Goal: Task Accomplishment & Management: Use online tool/utility

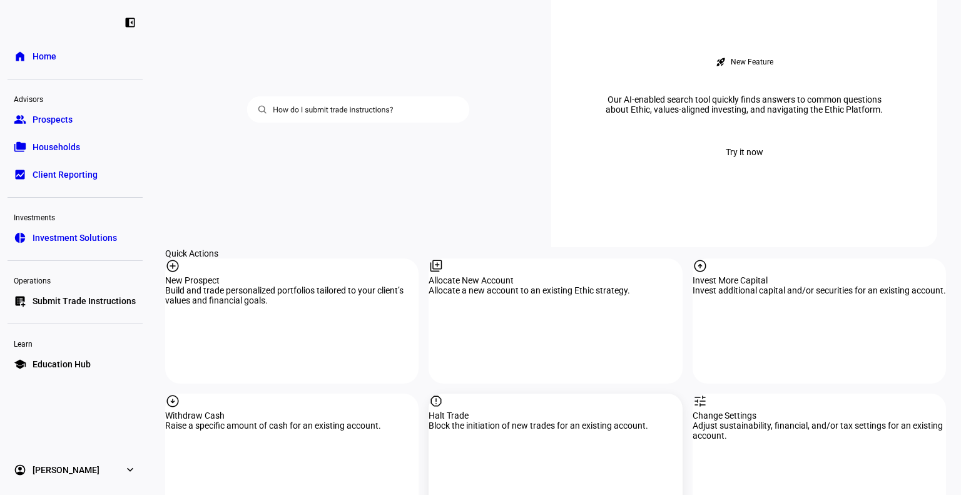
scroll to position [1114, 0]
click at [353, 393] on div "arrow_circle_down Withdraw Cash Raise a specific amount of cash for an existing…" at bounding box center [291, 455] width 253 height 125
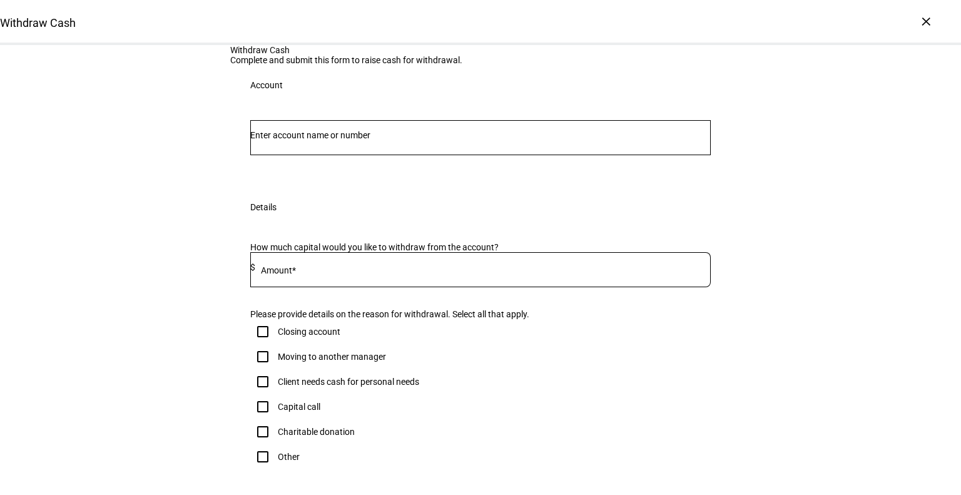
click at [287, 140] on input "Number" at bounding box center [480, 135] width 461 height 10
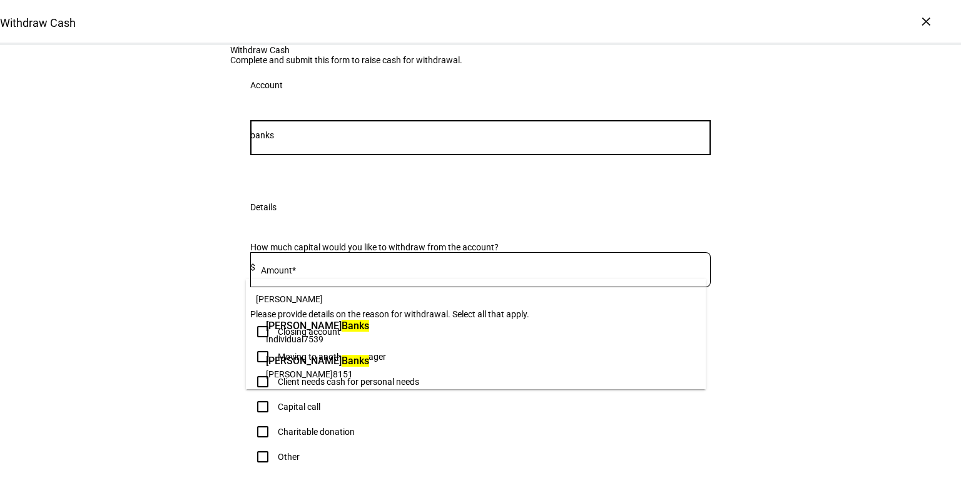
type input "banks"
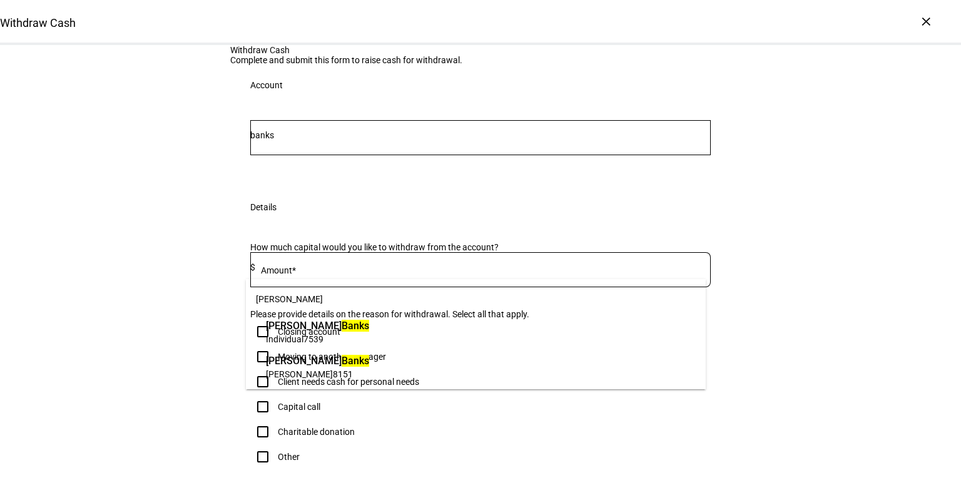
click at [323, 340] on span "7539" at bounding box center [314, 339] width 20 height 10
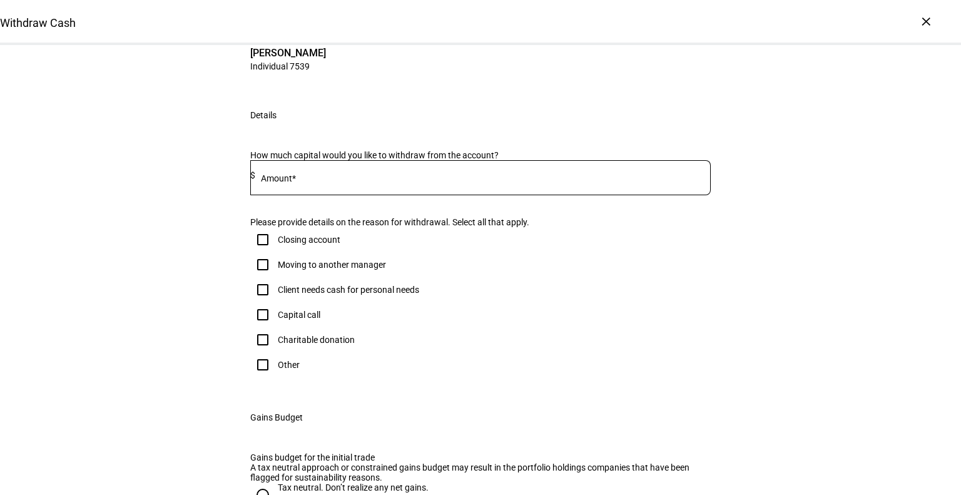
scroll to position [124, 0]
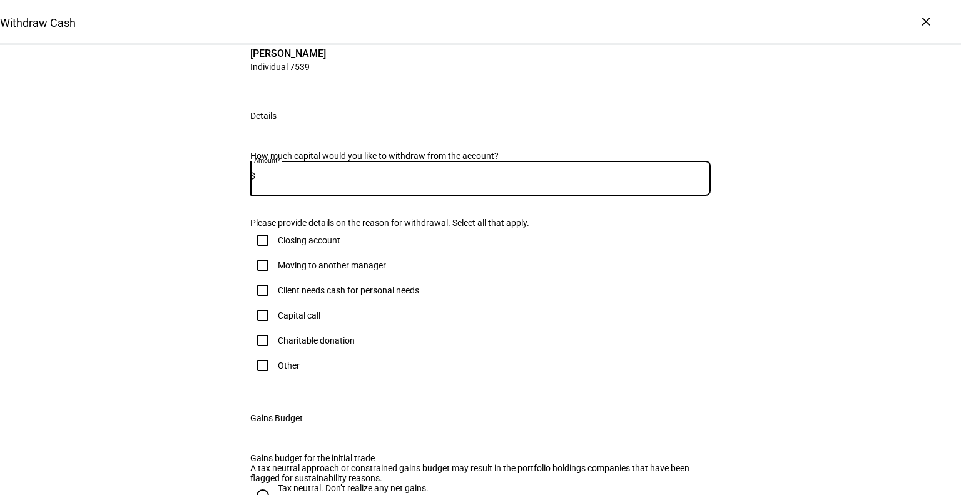
click at [323, 181] on input at bounding box center [483, 176] width 456 height 10
type input "40,000"
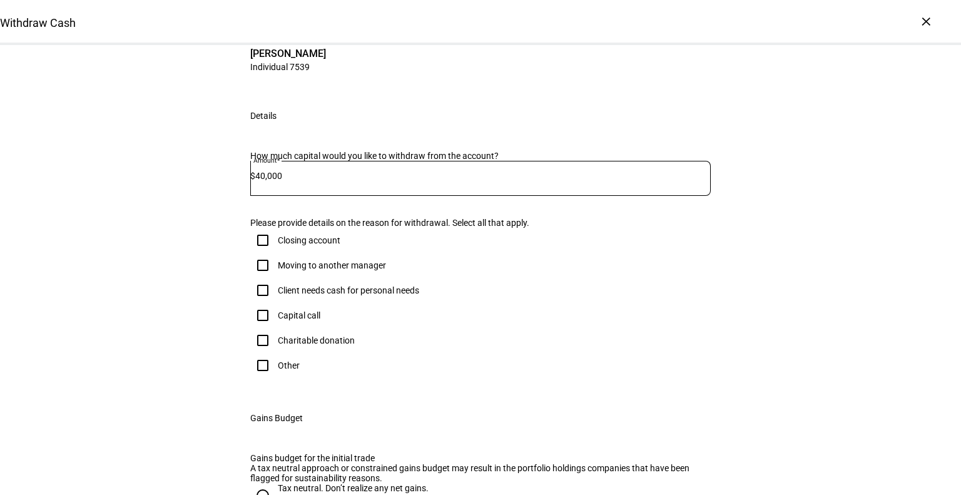
click at [253, 303] on input "Client needs cash for personal needs" at bounding box center [262, 290] width 25 height 25
checkbox input "true"
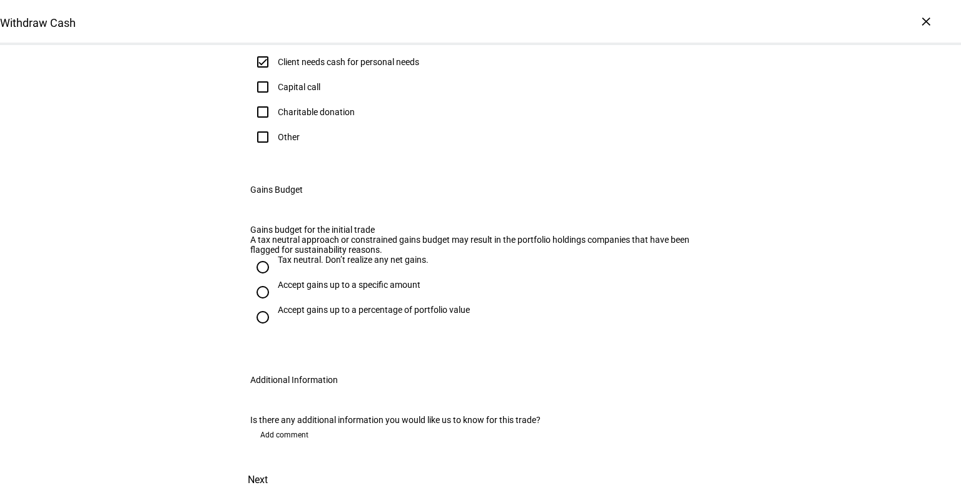
scroll to position [408, 0]
click at [260, 280] on input "Tax neutral. Don’t realize any net gains." at bounding box center [262, 267] width 25 height 25
radio input "true"
click at [285, 465] on span at bounding box center [257, 480] width 55 height 30
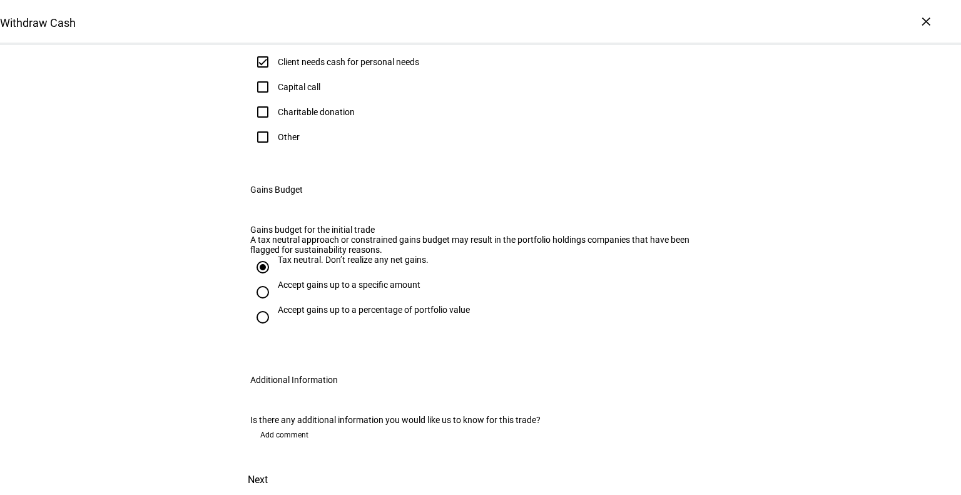
scroll to position [0, 0]
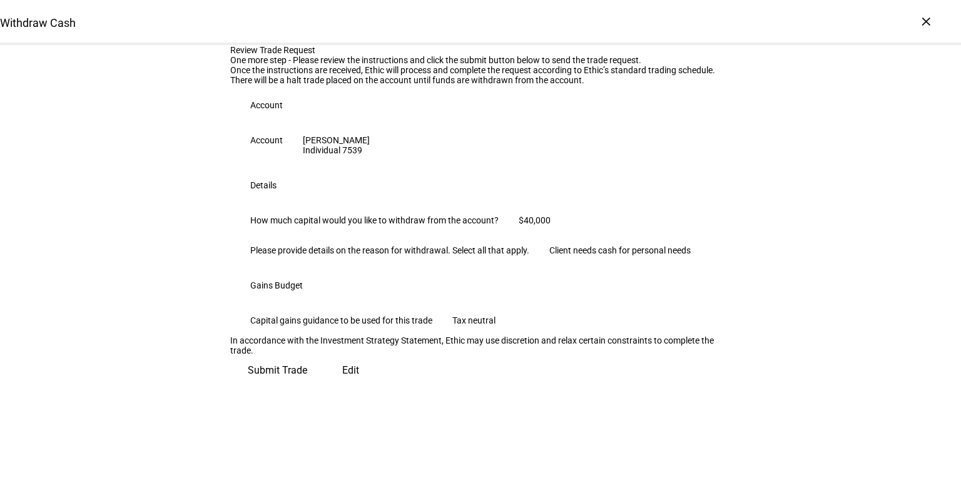
click at [713, 265] on eth-form-table-row "Please provide details on the reason for withdrawal. Select all that apply. Cli…" at bounding box center [480, 250] width 501 height 30
click at [307, 386] on span "Submit Trade" at bounding box center [277, 370] width 59 height 30
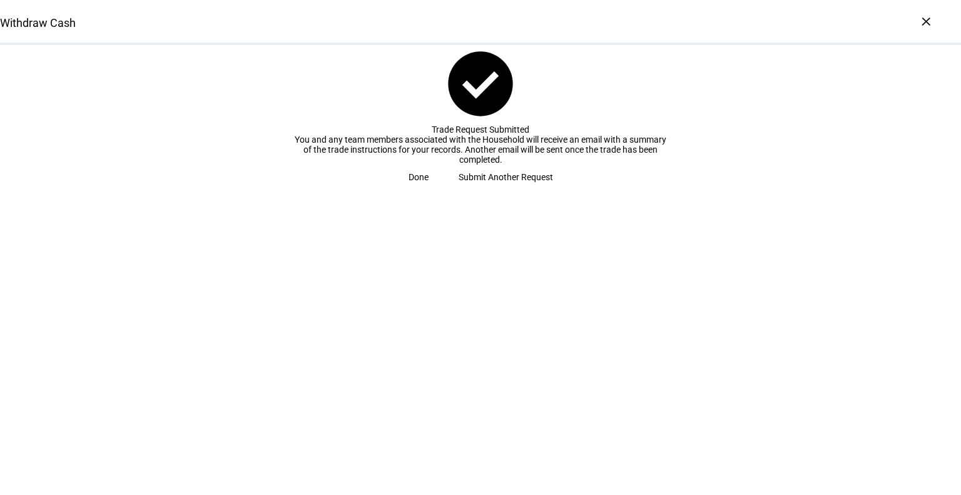
click at [429, 190] on span "Done" at bounding box center [419, 177] width 20 height 25
